Goal: Transaction & Acquisition: Purchase product/service

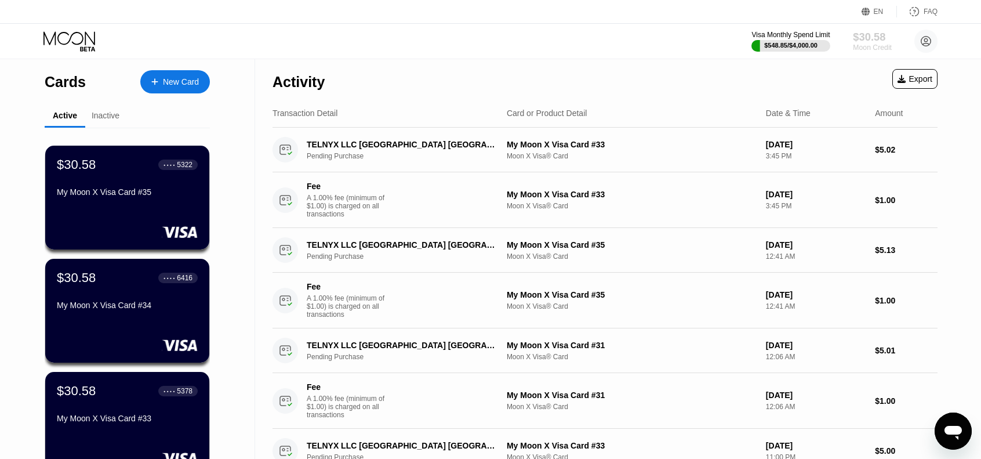
click at [867, 38] on div "$30.58" at bounding box center [872, 37] width 39 height 12
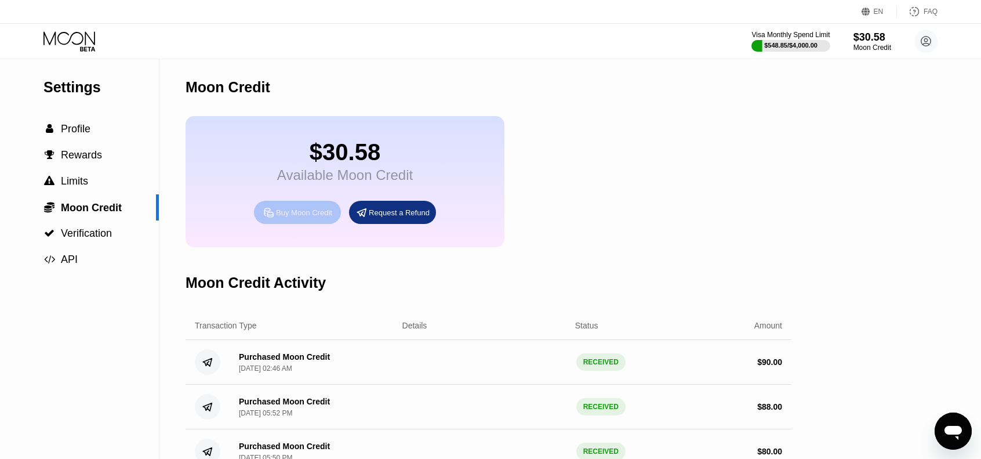
click at [304, 217] on div "Buy Moon Credit" at bounding box center [304, 213] width 56 height 10
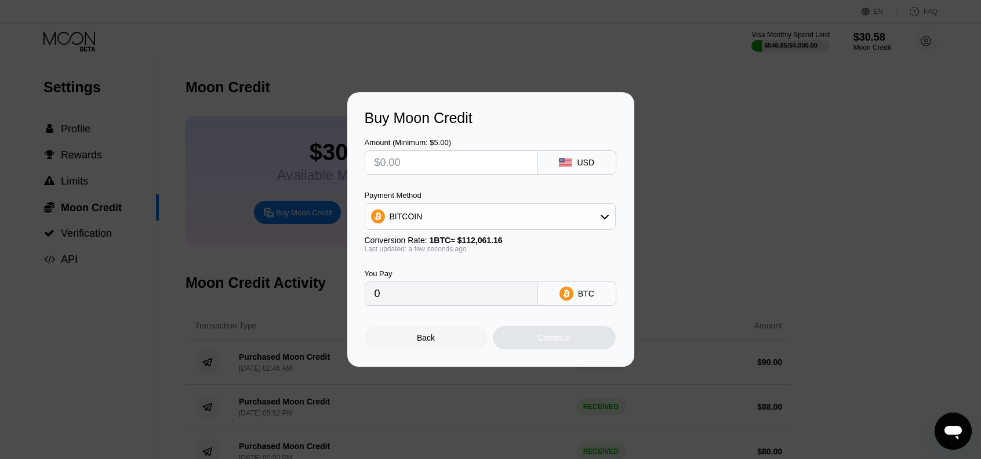
click at [454, 161] on input "text" at bounding box center [452, 162] width 154 height 23
click at [430, 333] on div "Back" at bounding box center [426, 337] width 123 height 23
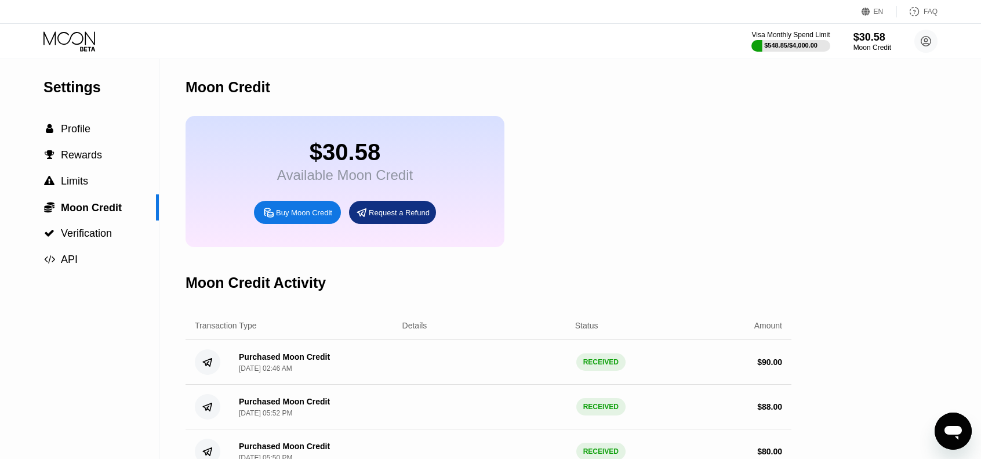
click at [312, 217] on div "Buy Moon Credit" at bounding box center [304, 213] width 56 height 10
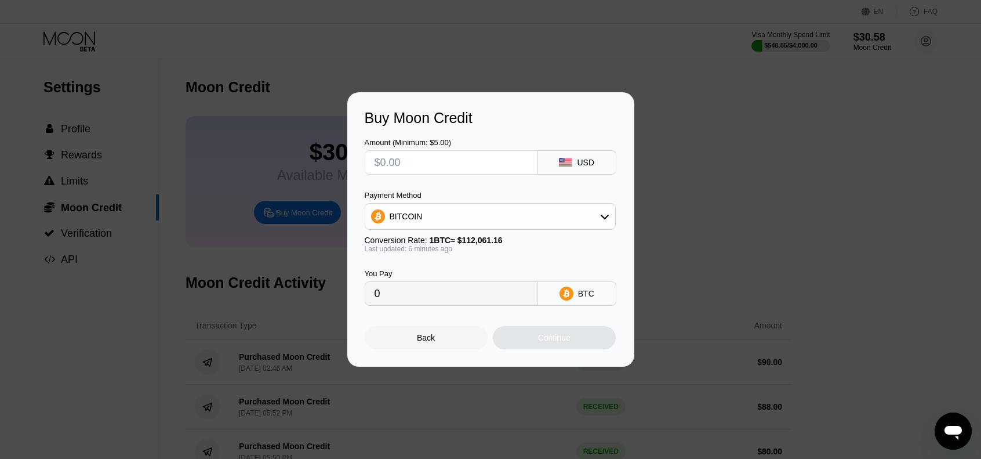
click at [432, 161] on input "text" at bounding box center [452, 162] width 154 height 23
type input "$8"
type input "0.00007124"
type input "$89"
type input "0.00079252"
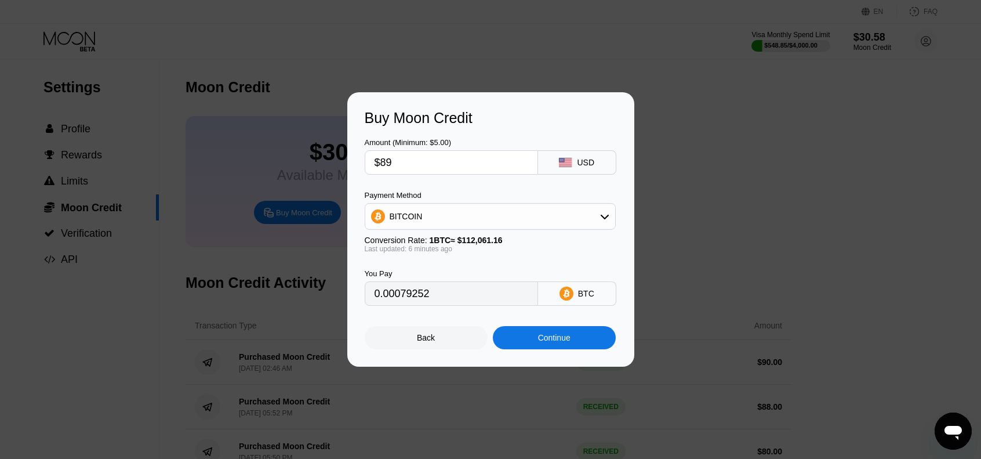
type input "$89"
click at [556, 340] on div "Continue" at bounding box center [554, 337] width 32 height 9
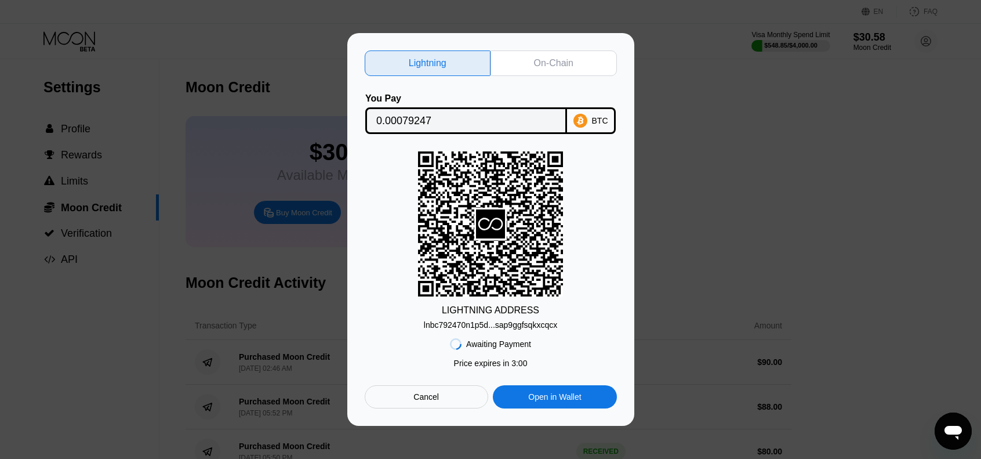
click at [546, 64] on div "On-Chain" at bounding box center [553, 63] width 39 height 12
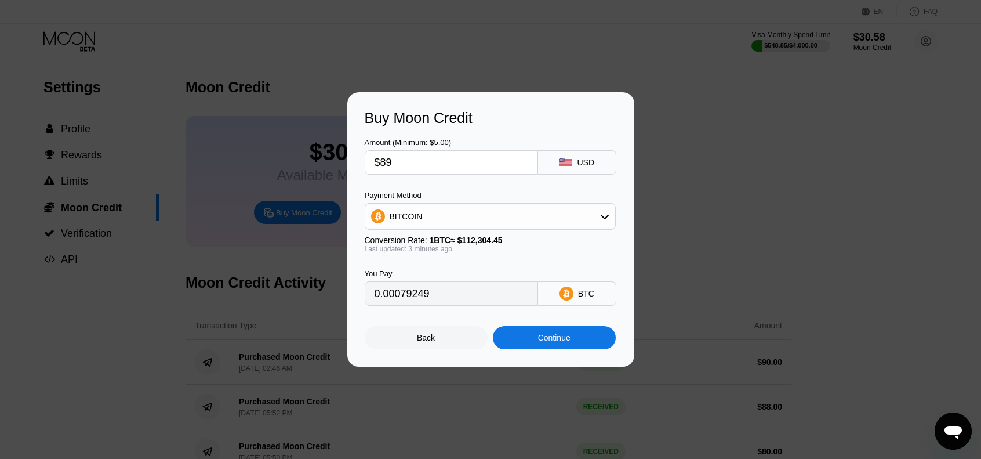
type input "0.00079320"
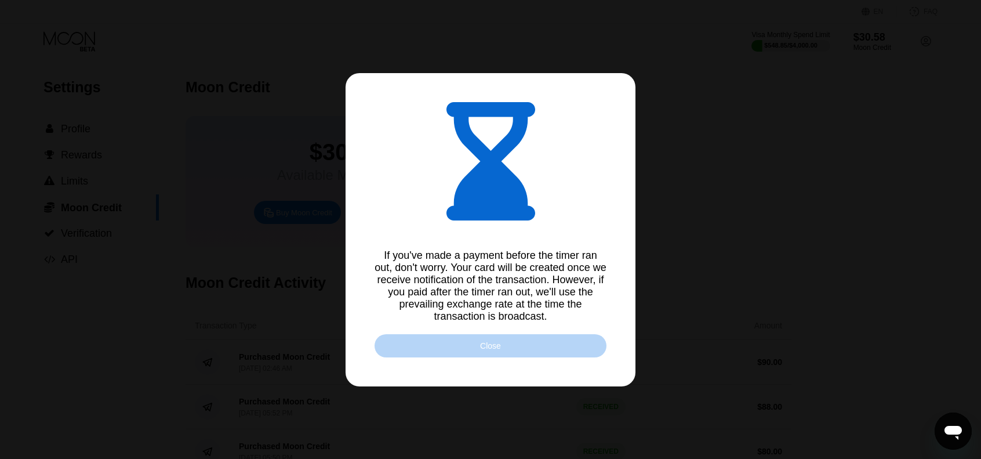
click at [528, 346] on div "Close" at bounding box center [491, 345] width 232 height 23
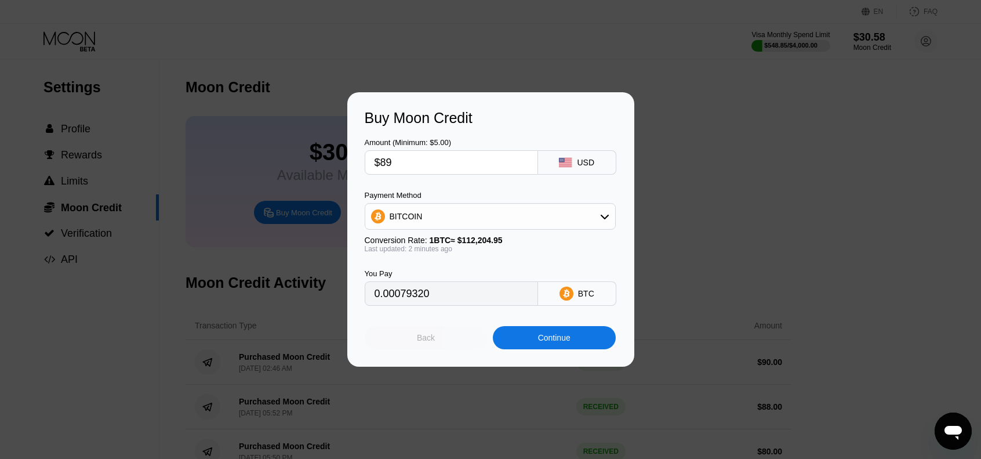
click at [419, 342] on div "Back" at bounding box center [426, 337] width 18 height 9
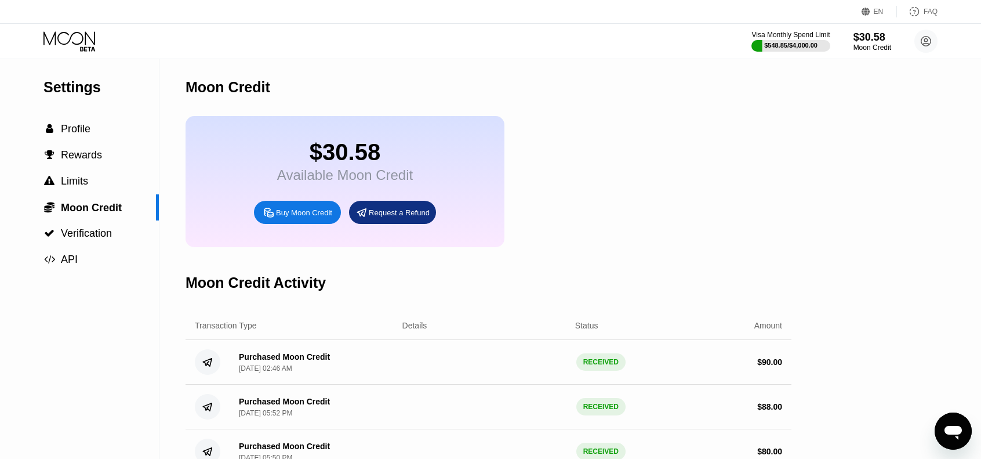
click at [89, 27] on div "Visa Monthly Spend Limit $548.85 / $4,000.00 $30.58 Moon Credit Gregori Michael…" at bounding box center [490, 41] width 981 height 35
click at [78, 40] on icon at bounding box center [70, 41] width 54 height 20
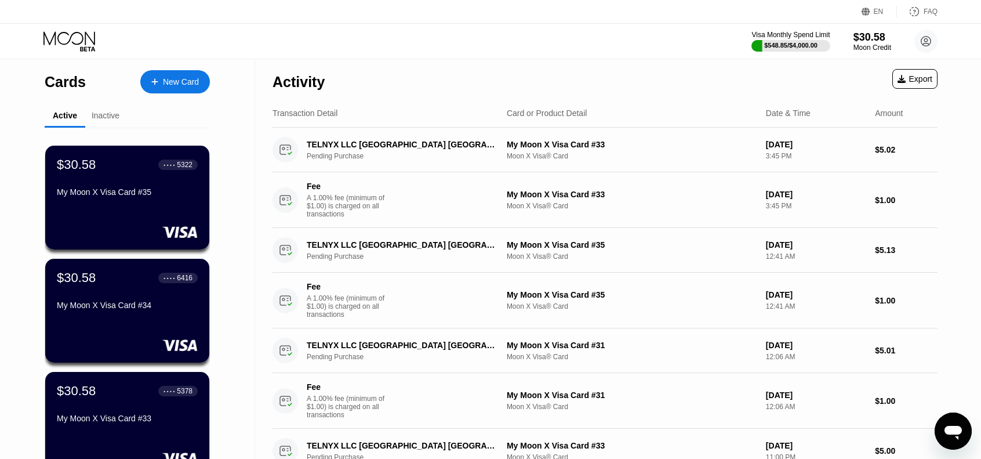
click at [75, 36] on icon at bounding box center [70, 41] width 54 height 20
